Goal: Transaction & Acquisition: Book appointment/travel/reservation

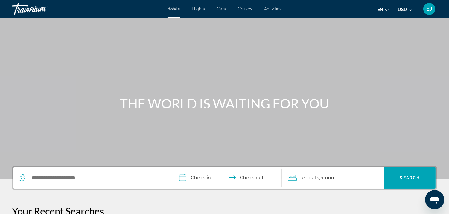
click at [199, 9] on span "Flights" at bounding box center [198, 9] width 13 height 5
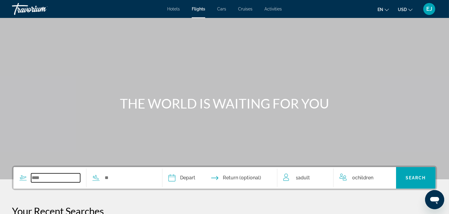
click at [43, 180] on input "Search widget" at bounding box center [55, 177] width 49 height 9
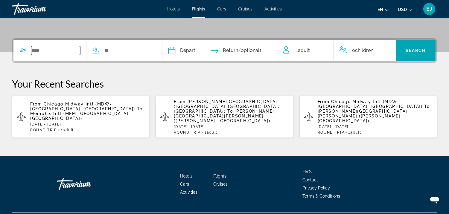
scroll to position [132, 0]
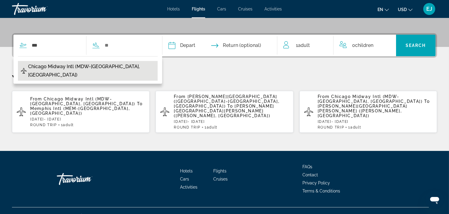
click at [56, 66] on span "Chicago Midway Intl (MDW-[GEOGRAPHIC_DATA], [GEOGRAPHIC_DATA])" at bounding box center [91, 70] width 126 height 17
type input "**********"
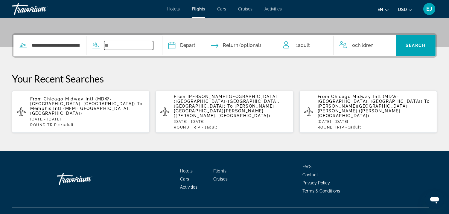
click at [113, 45] on input "Search widget" at bounding box center [128, 45] width 49 height 9
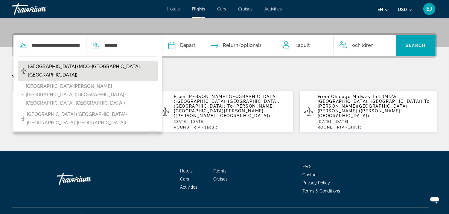
click at [98, 66] on span "[GEOGRAPHIC_DATA] (MCO-[GEOGRAPHIC_DATA], [GEOGRAPHIC_DATA])" at bounding box center [91, 70] width 126 height 17
type input "**********"
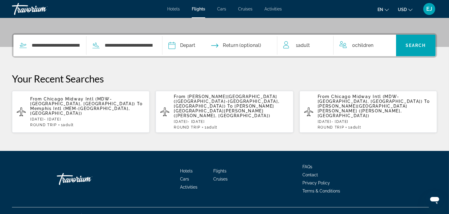
click at [185, 45] on input "Depart date" at bounding box center [195, 46] width 57 height 23
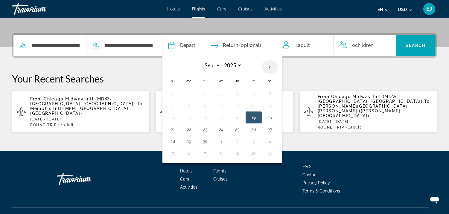
click at [278, 67] on th "Next month" at bounding box center [270, 66] width 16 height 13
select select "*"
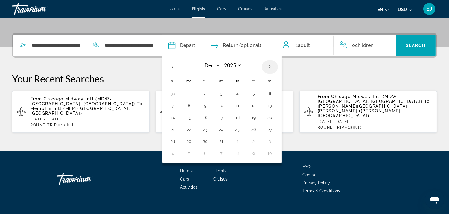
select select "****"
click at [278, 67] on th "Next month" at bounding box center [270, 66] width 16 height 13
select select "*"
click at [258, 144] on button "27" at bounding box center [254, 141] width 10 height 8
type input "**********"
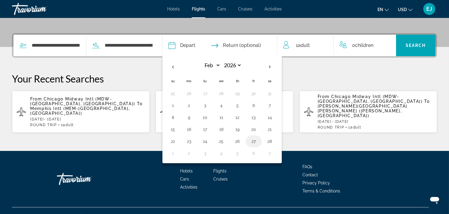
select select "*"
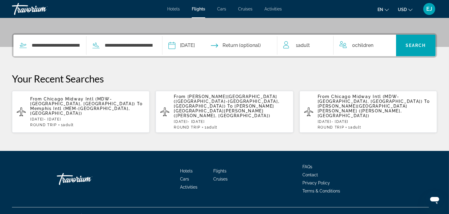
click at [250, 44] on input "Return date" at bounding box center [251, 46] width 57 height 23
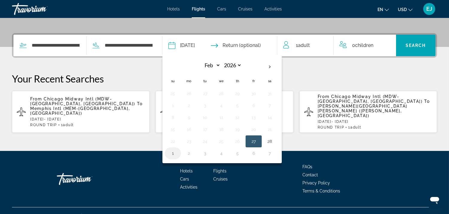
click at [178, 155] on button "1" at bounding box center [173, 153] width 10 height 8
type input "**********"
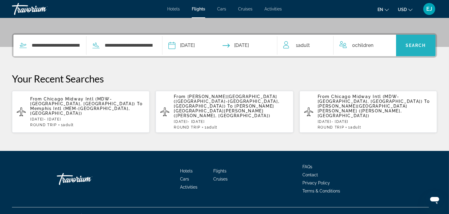
click at [416, 43] on span "Search" at bounding box center [415, 45] width 20 height 5
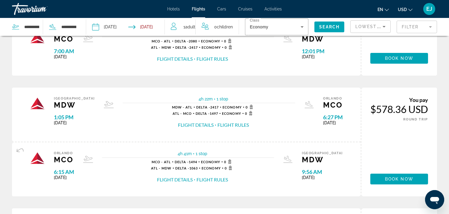
scroll to position [220, 0]
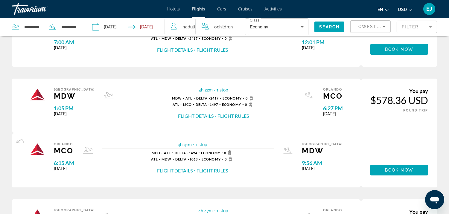
click at [184, 115] on button "Flight Details" at bounding box center [196, 116] width 36 height 7
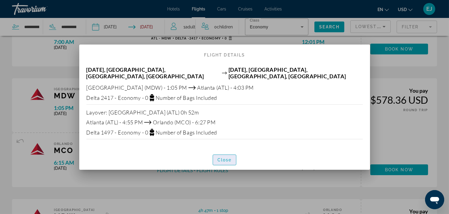
click at [220, 158] on span "Close" at bounding box center [224, 160] width 14 height 5
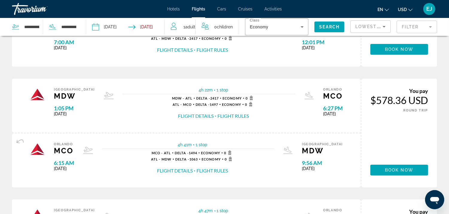
scroll to position [32, 0]
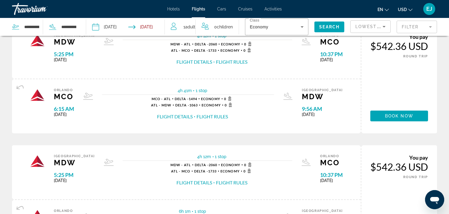
click at [448, 13] on div "Hotels Flights Cars Cruises Activities Hotels Flights Cars Cruises Activities e…" at bounding box center [224, 9] width 449 height 16
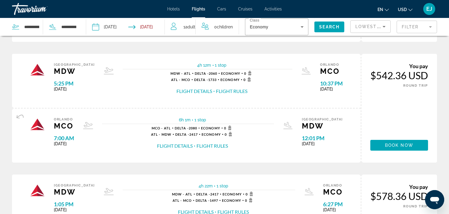
scroll to position [128, 0]
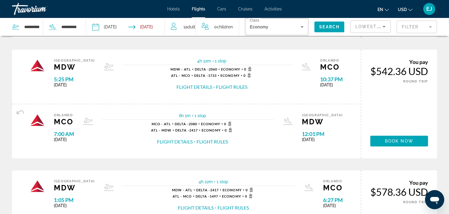
click at [181, 138] on button "Flight Details" at bounding box center [175, 141] width 36 height 7
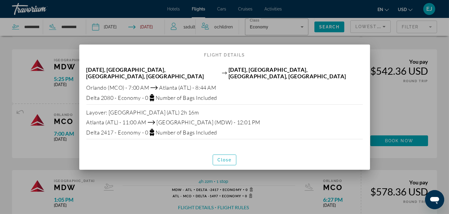
scroll to position [0, 0]
click at [222, 158] on span "Close" at bounding box center [224, 160] width 14 height 5
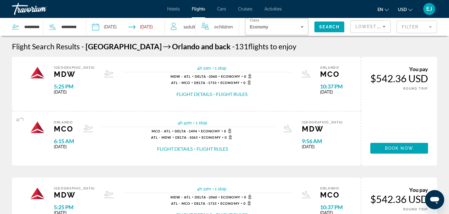
scroll to position [128, 0]
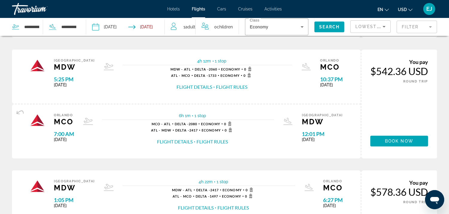
click at [183, 141] on button "Flight Details" at bounding box center [175, 141] width 36 height 7
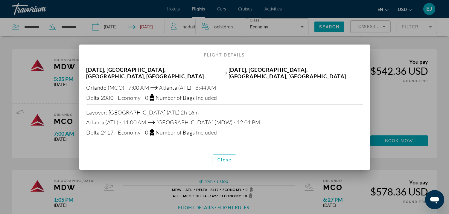
scroll to position [0, 0]
click at [223, 160] on span "Close" at bounding box center [224, 160] width 14 height 5
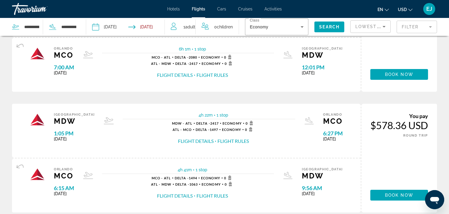
scroll to position [230, 0]
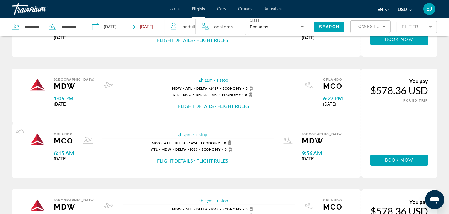
click at [190, 103] on button "Flight Details" at bounding box center [196, 106] width 36 height 7
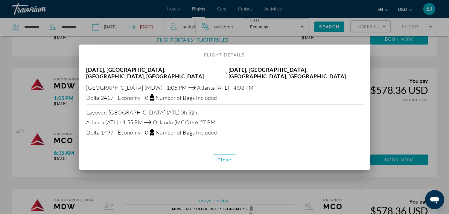
scroll to position [0, 0]
click at [219, 154] on span "button" at bounding box center [224, 160] width 23 height 14
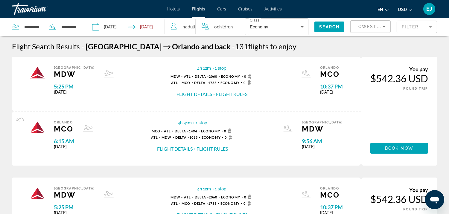
scroll to position [230, 0]
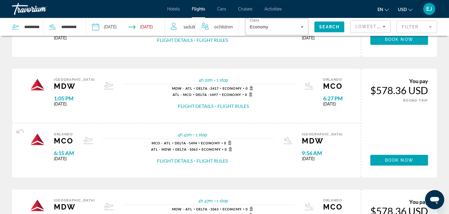
click at [174, 160] on button "Flight Details" at bounding box center [175, 161] width 36 height 7
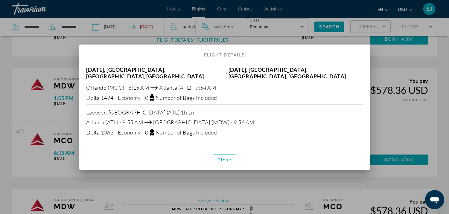
scroll to position [0, 0]
click at [232, 159] on span "button" at bounding box center [224, 160] width 23 height 14
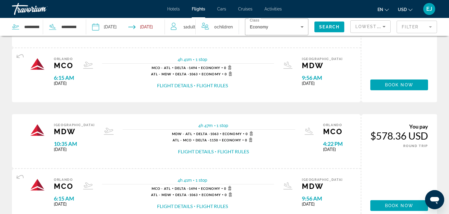
scroll to position [336, 0]
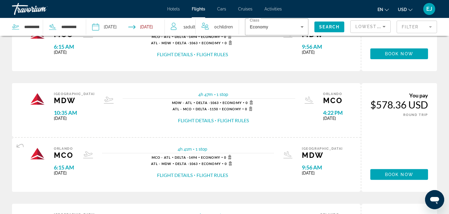
click at [180, 118] on button "Flight Details" at bounding box center [196, 120] width 36 height 7
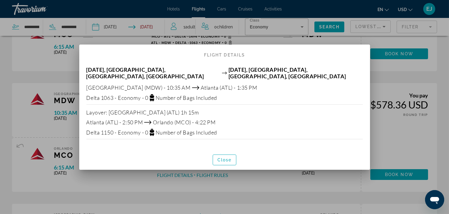
scroll to position [0, 0]
click at [219, 159] on span "Close" at bounding box center [224, 160] width 14 height 5
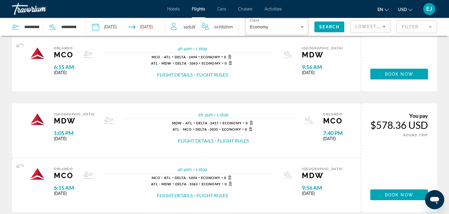
scroll to position [597, 0]
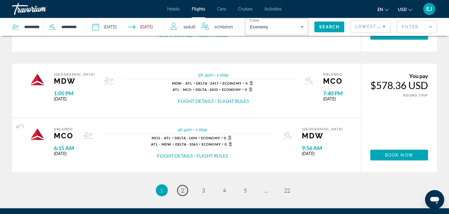
click at [183, 190] on span "2" at bounding box center [182, 190] width 3 height 7
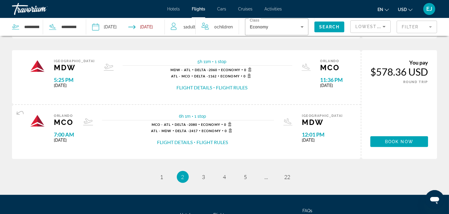
scroll to position [624, 0]
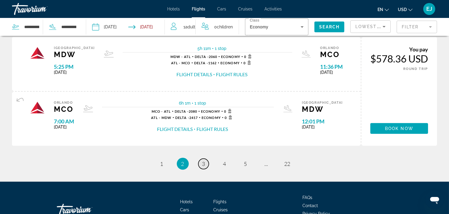
click at [203, 164] on span "3" at bounding box center [203, 164] width 3 height 7
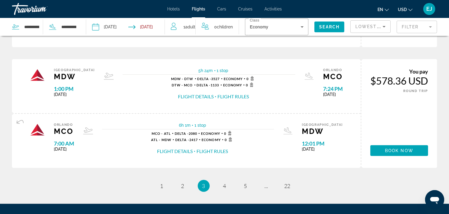
scroll to position [619, 0]
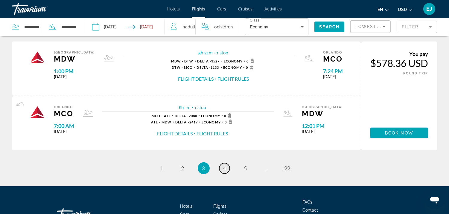
click at [225, 167] on span "4" at bounding box center [224, 168] width 3 height 7
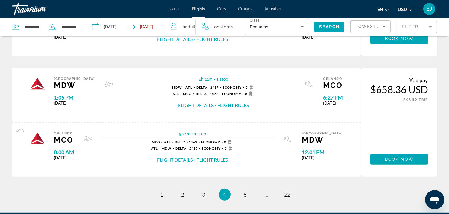
scroll to position [611, 0]
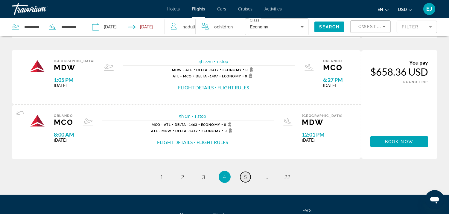
click at [245, 177] on span "5" at bounding box center [245, 177] width 3 height 7
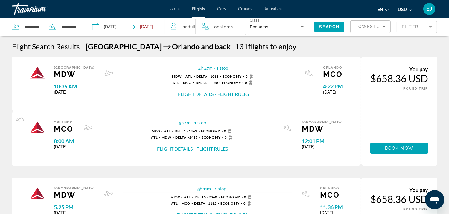
click at [184, 93] on button "Flight Details" at bounding box center [196, 94] width 36 height 7
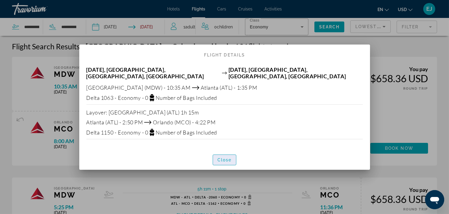
click at [222, 162] on span "Close" at bounding box center [224, 160] width 14 height 5
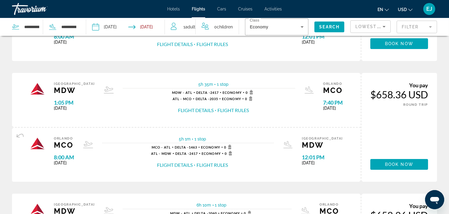
scroll to position [248, 0]
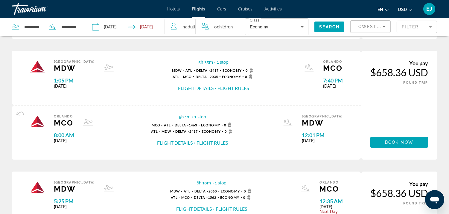
click at [192, 86] on button "Flight Details" at bounding box center [196, 88] width 36 height 7
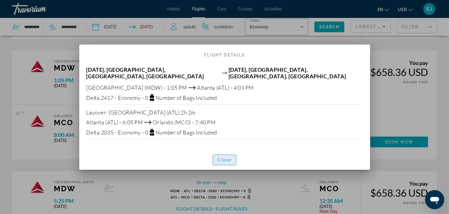
click at [222, 159] on span "Close" at bounding box center [224, 160] width 14 height 5
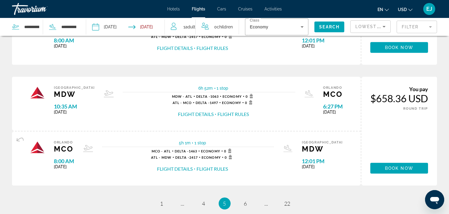
scroll to position [597, 0]
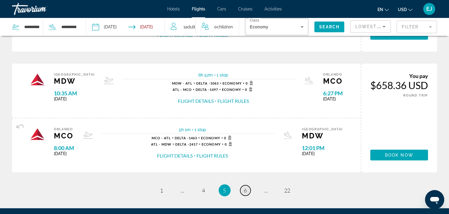
click at [246, 189] on span "6" at bounding box center [245, 190] width 3 height 7
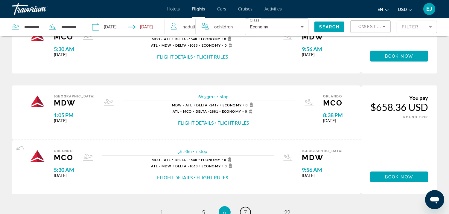
scroll to position [637, 0]
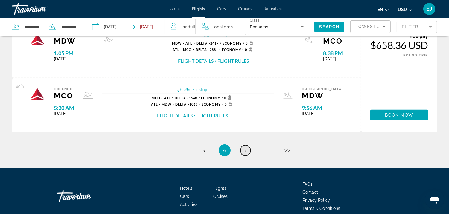
click at [244, 150] on span "7" at bounding box center [245, 150] width 3 height 7
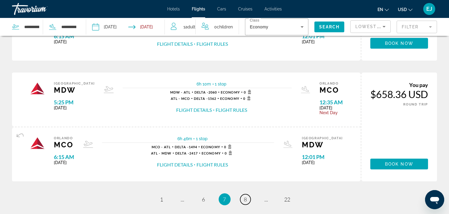
scroll to position [615, 0]
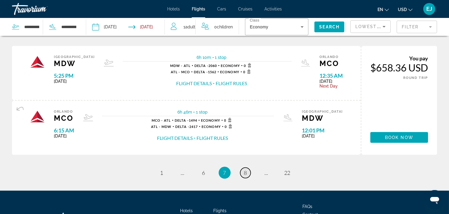
click at [243, 172] on link "page 8" at bounding box center [245, 173] width 10 height 10
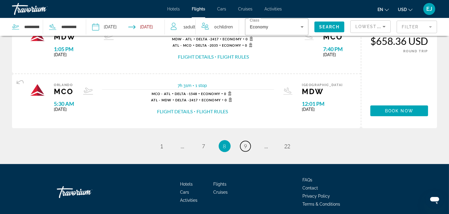
scroll to position [663, 0]
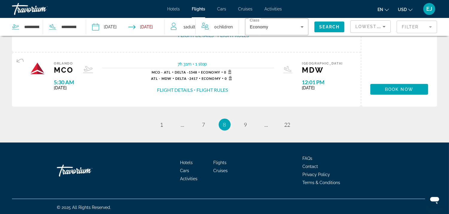
click at [250, 123] on li "page 9" at bounding box center [245, 125] width 12 height 12
click at [244, 123] on span "9" at bounding box center [245, 124] width 3 height 7
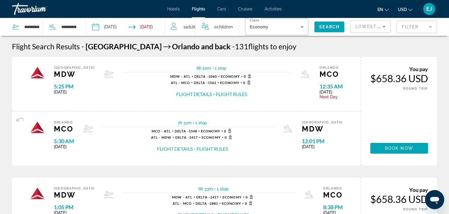
click at [201, 10] on span "Flights" at bounding box center [198, 9] width 13 height 5
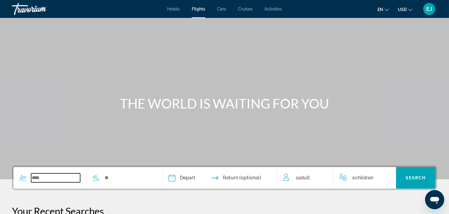
click at [64, 179] on input "Search widget" at bounding box center [55, 177] width 49 height 9
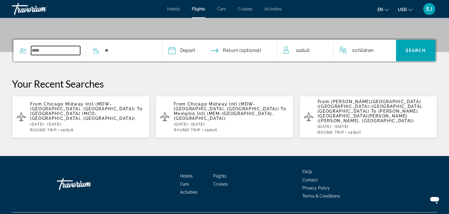
scroll to position [132, 0]
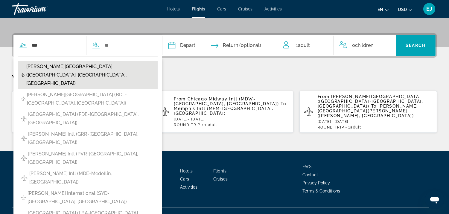
click at [45, 66] on span "[PERSON_NAME][GEOGRAPHIC_DATA] ([GEOGRAPHIC_DATA]-[GEOGRAPHIC_DATA], [GEOGRAPHI…" at bounding box center [90, 74] width 128 height 25
type input "**********"
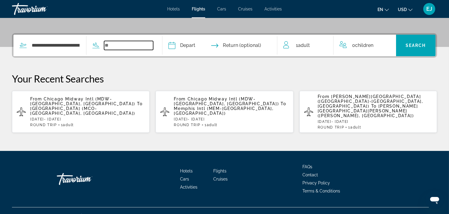
click at [111, 43] on input "Search widget" at bounding box center [128, 45] width 49 height 9
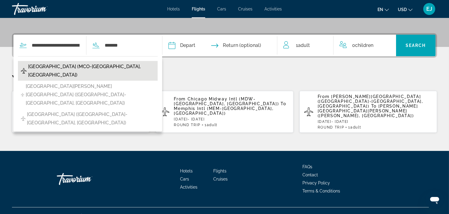
click at [94, 65] on span "[GEOGRAPHIC_DATA] (MCO-[GEOGRAPHIC_DATA], [GEOGRAPHIC_DATA])" at bounding box center [91, 70] width 126 height 17
type input "**********"
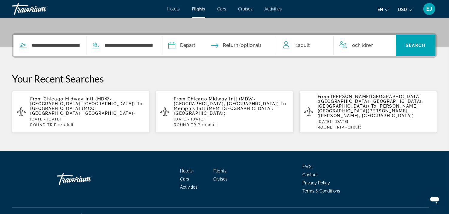
click at [184, 44] on input "Depart date" at bounding box center [195, 46] width 57 height 23
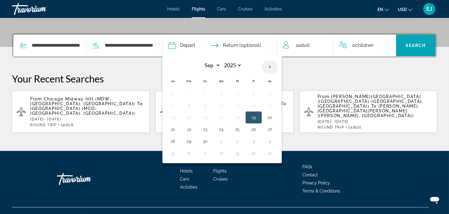
click at [278, 65] on th "Next month" at bounding box center [270, 66] width 16 height 13
select select "*"
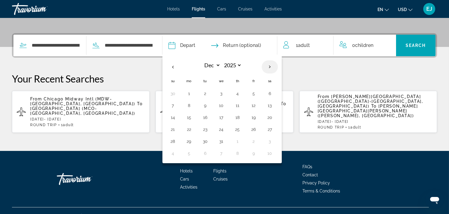
select select "****"
click at [278, 65] on th "Next month" at bounding box center [270, 66] width 16 height 13
select select "*"
click at [258, 141] on button "27" at bounding box center [254, 141] width 10 height 8
type input "**********"
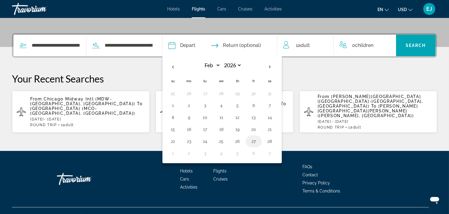
select select "*"
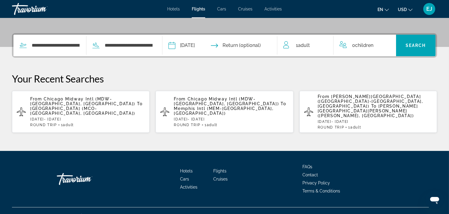
click at [237, 43] on input "Return date" at bounding box center [251, 46] width 57 height 23
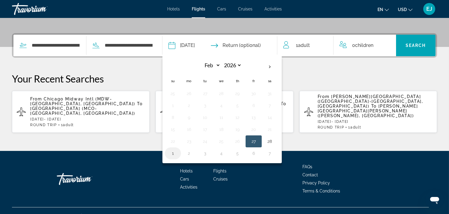
click at [178, 154] on button "1" at bounding box center [173, 153] width 10 height 8
type input "**********"
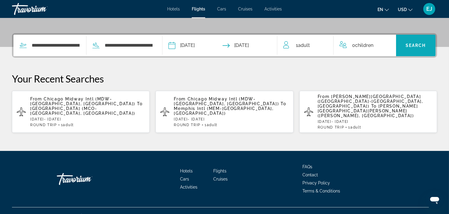
click at [412, 43] on span "Search" at bounding box center [415, 45] width 20 height 5
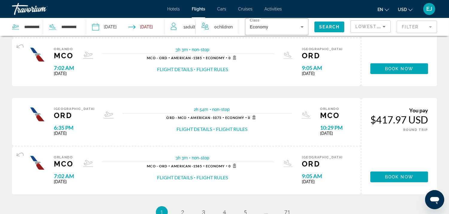
scroll to position [509, 0]
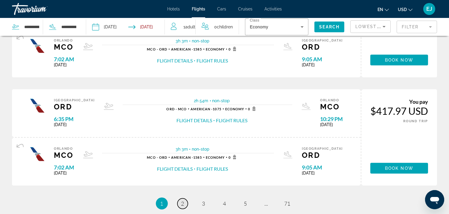
click at [183, 202] on span "2" at bounding box center [182, 203] width 3 height 7
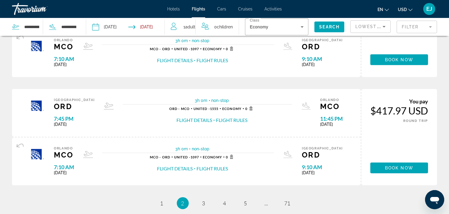
scroll to position [557, 0]
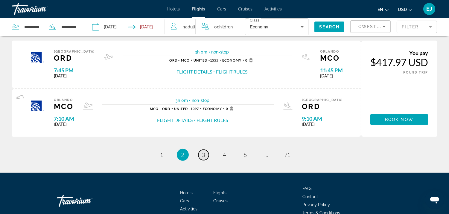
click at [202, 152] on span "3" at bounding box center [203, 155] width 3 height 7
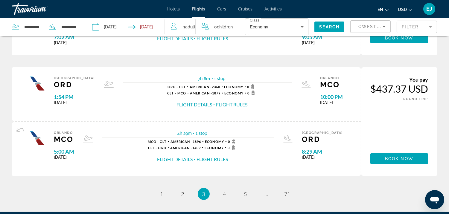
scroll to position [575, 0]
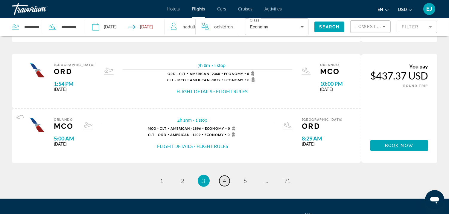
click at [224, 180] on span "4" at bounding box center [224, 181] width 3 height 7
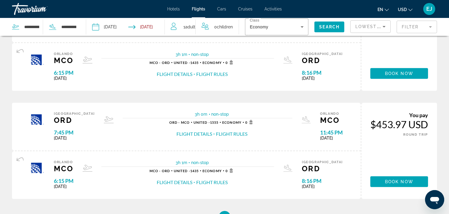
scroll to position [513, 0]
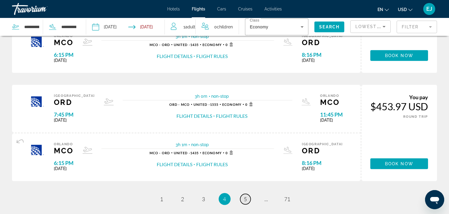
click at [245, 196] on span "5" at bounding box center [245, 199] width 3 height 7
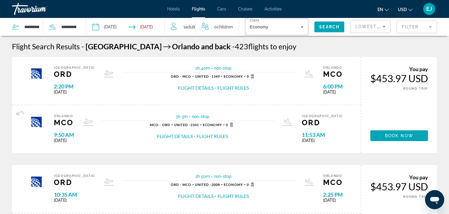
click at [245, 196] on div "Flight Details Flight Rules" at bounding box center [213, 196] width 85 height 7
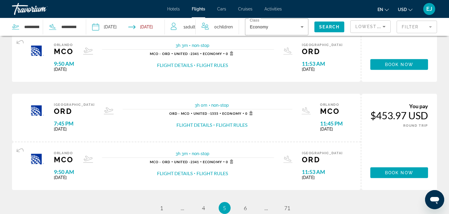
scroll to position [566, 0]
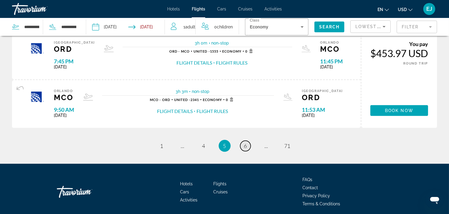
click at [245, 143] on span "6" at bounding box center [245, 146] width 3 height 7
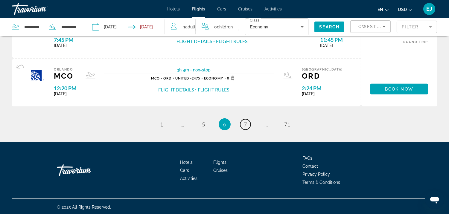
scroll to position [401, 0]
